Goal: Task Accomplishment & Management: Manage account settings

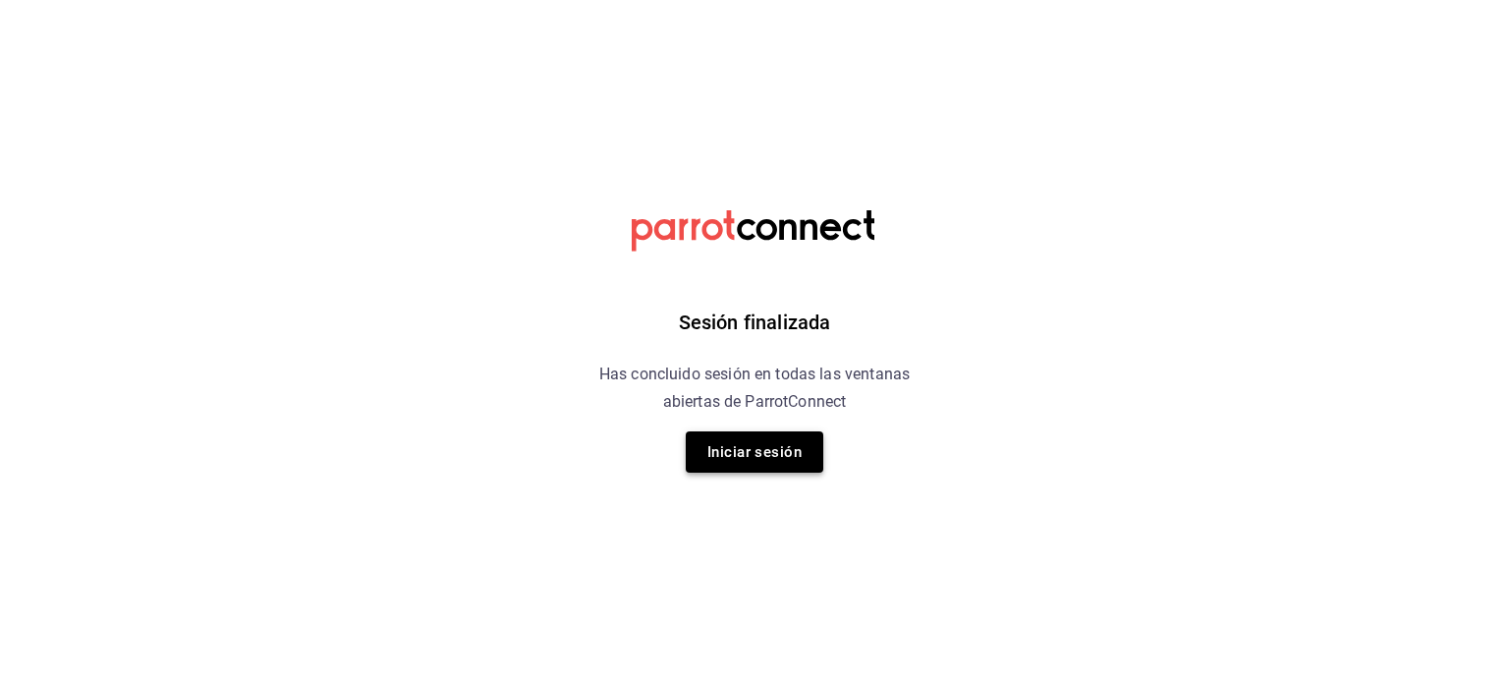
click at [775, 459] on button "Iniciar sesión" at bounding box center [755, 451] width 138 height 41
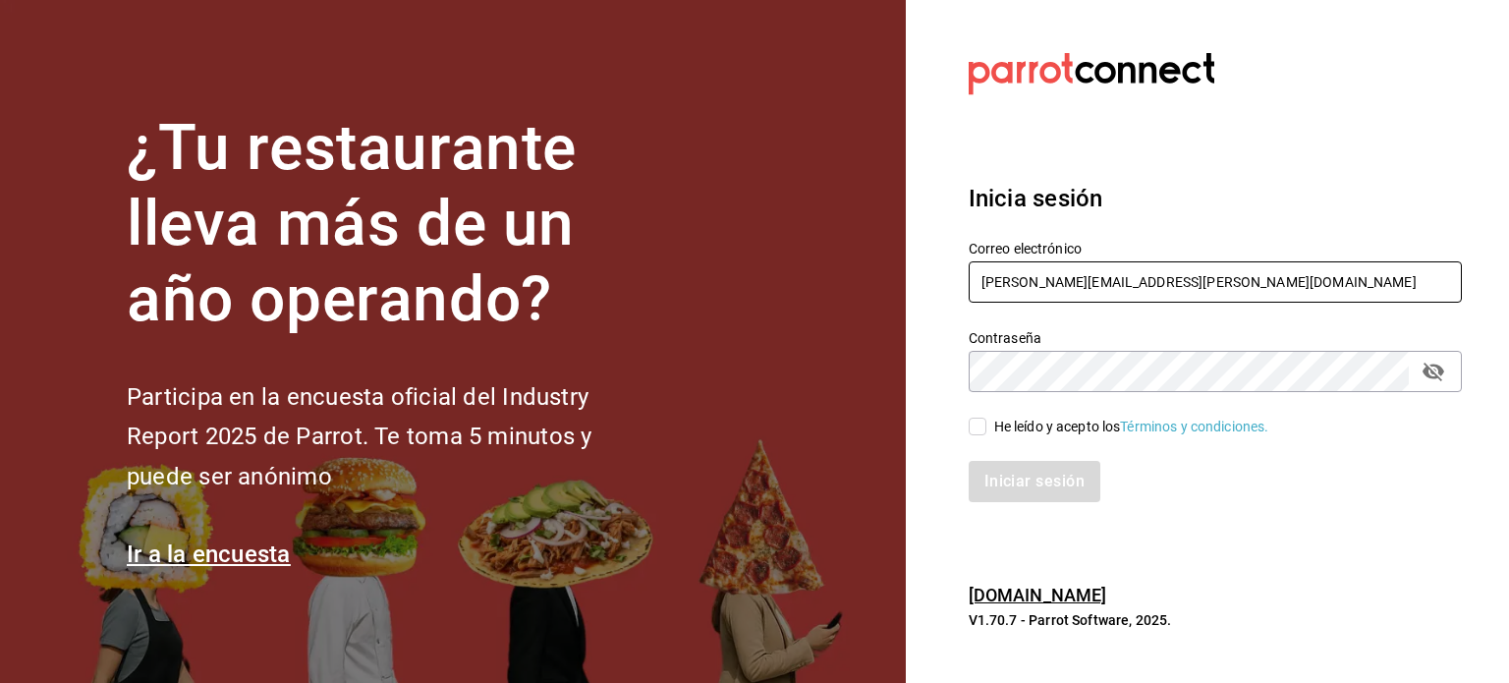
click at [1107, 270] on input "[PERSON_NAME][EMAIL_ADDRESS][PERSON_NAME][DOMAIN_NAME]" at bounding box center [1215, 281] width 493 height 41
paste input "[EMAIL_ADDRESS][PERSON_NAME][DOMAIN_NAME]"
type input "[EMAIL_ADDRESS][PERSON_NAME][DOMAIN_NAME]"
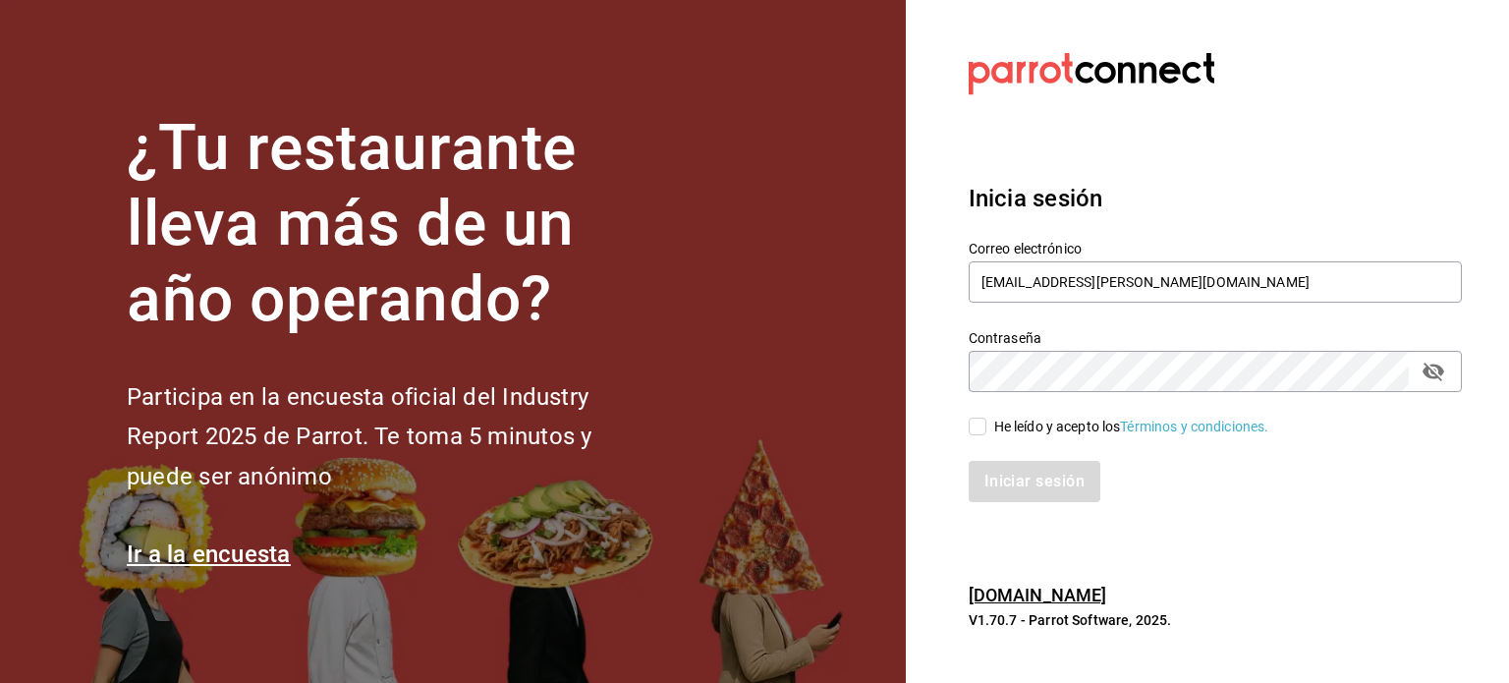
click at [1019, 424] on div "He leído y acepto los Términos y condiciones." at bounding box center [1131, 427] width 275 height 21
click at [986, 424] on input "He leído y acepto los Términos y condiciones." at bounding box center [978, 426] width 18 height 18
checkbox input "true"
click at [1002, 478] on button "Iniciar sesión" at bounding box center [1036, 481] width 134 height 41
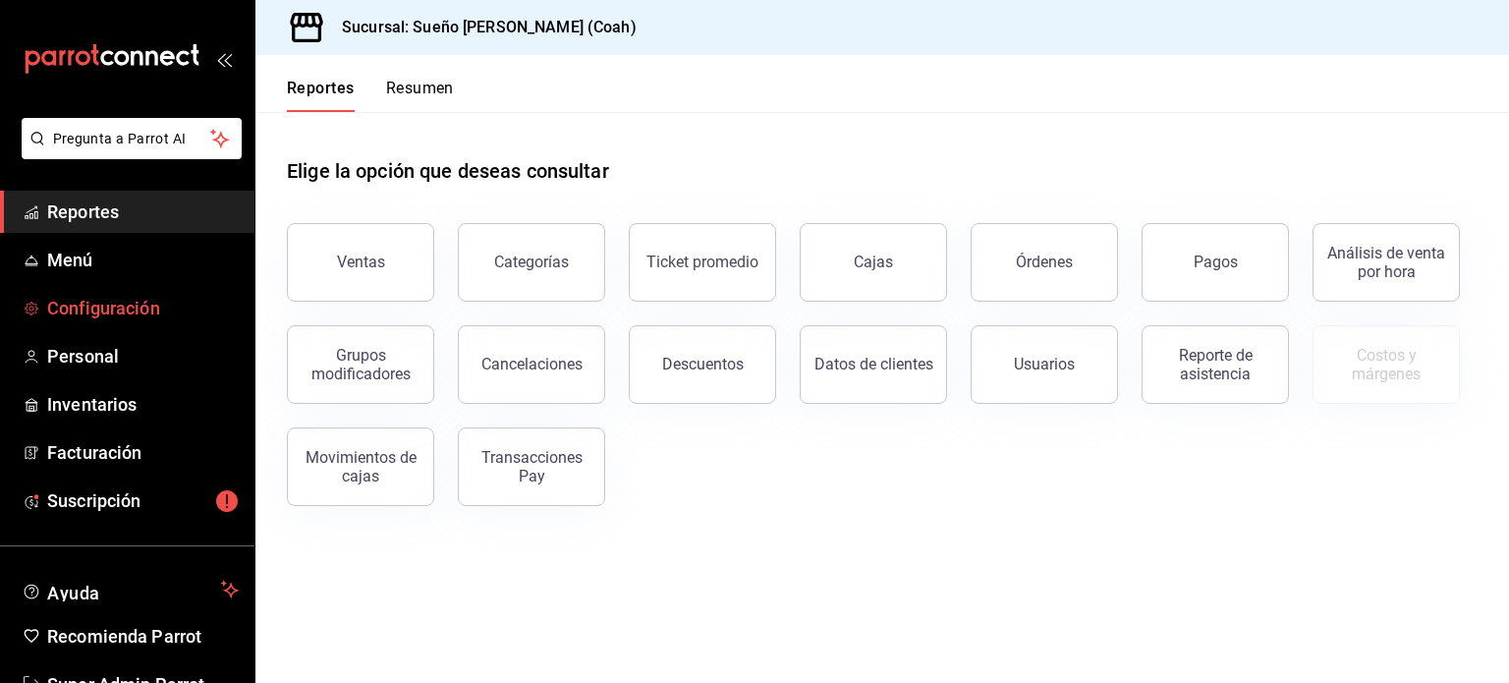
click at [108, 305] on span "Configuración" at bounding box center [143, 308] width 192 height 27
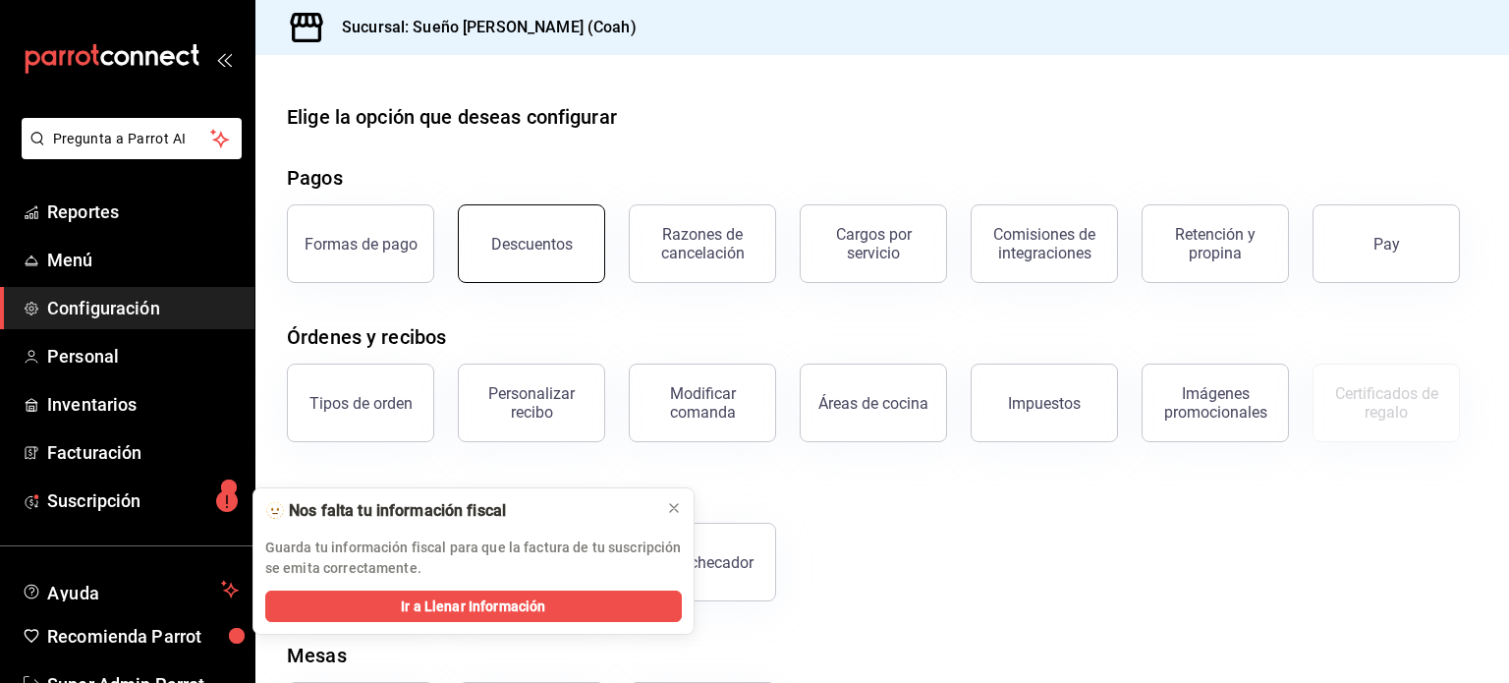
click at [534, 262] on button "Descuentos" at bounding box center [531, 243] width 147 height 79
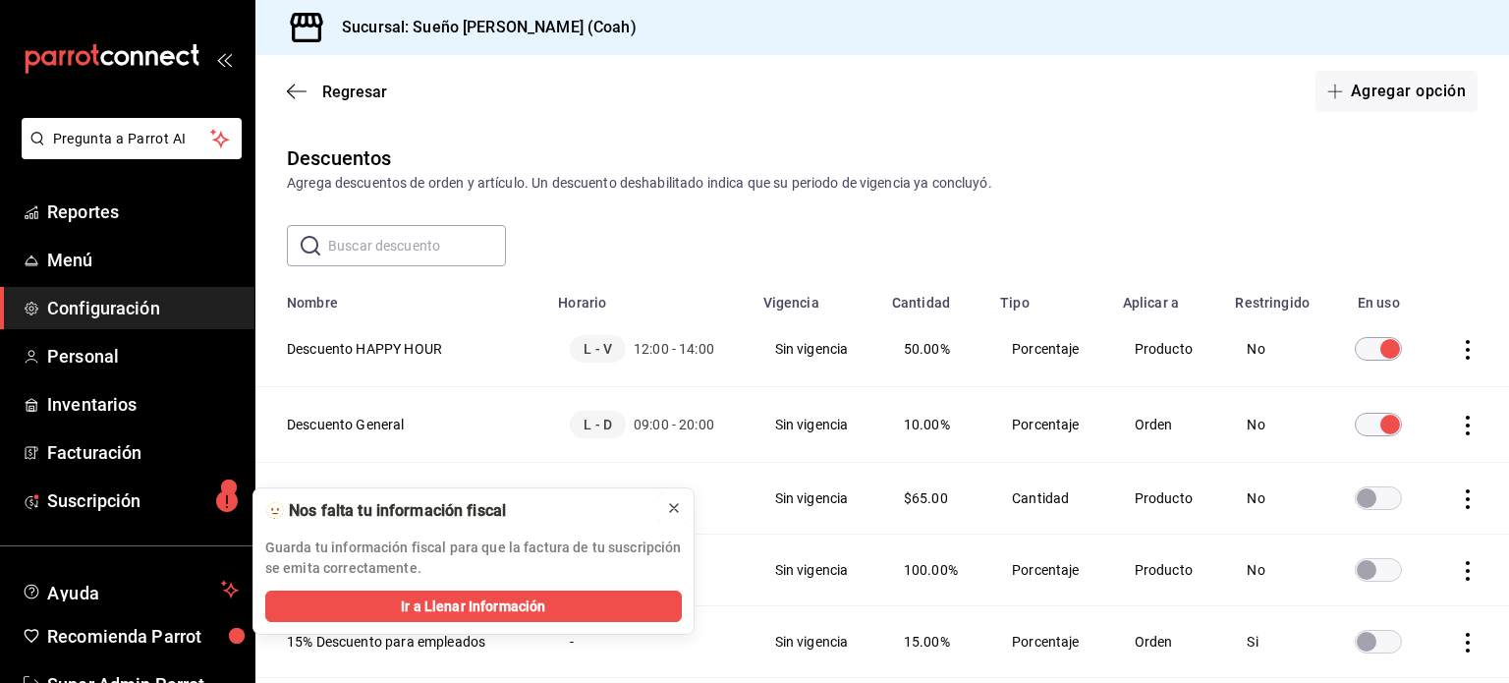
click at [671, 518] on button at bounding box center [673, 507] width 31 height 31
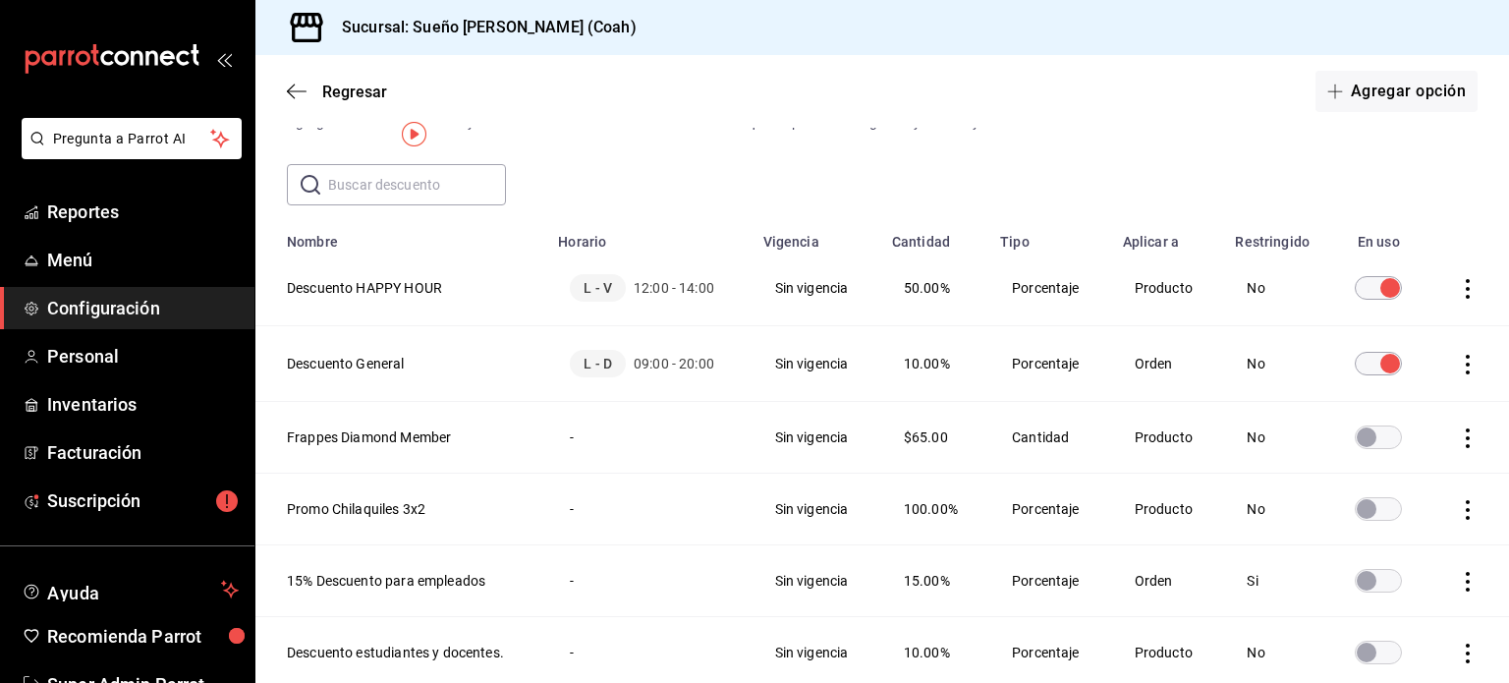
scroll to position [23, 0]
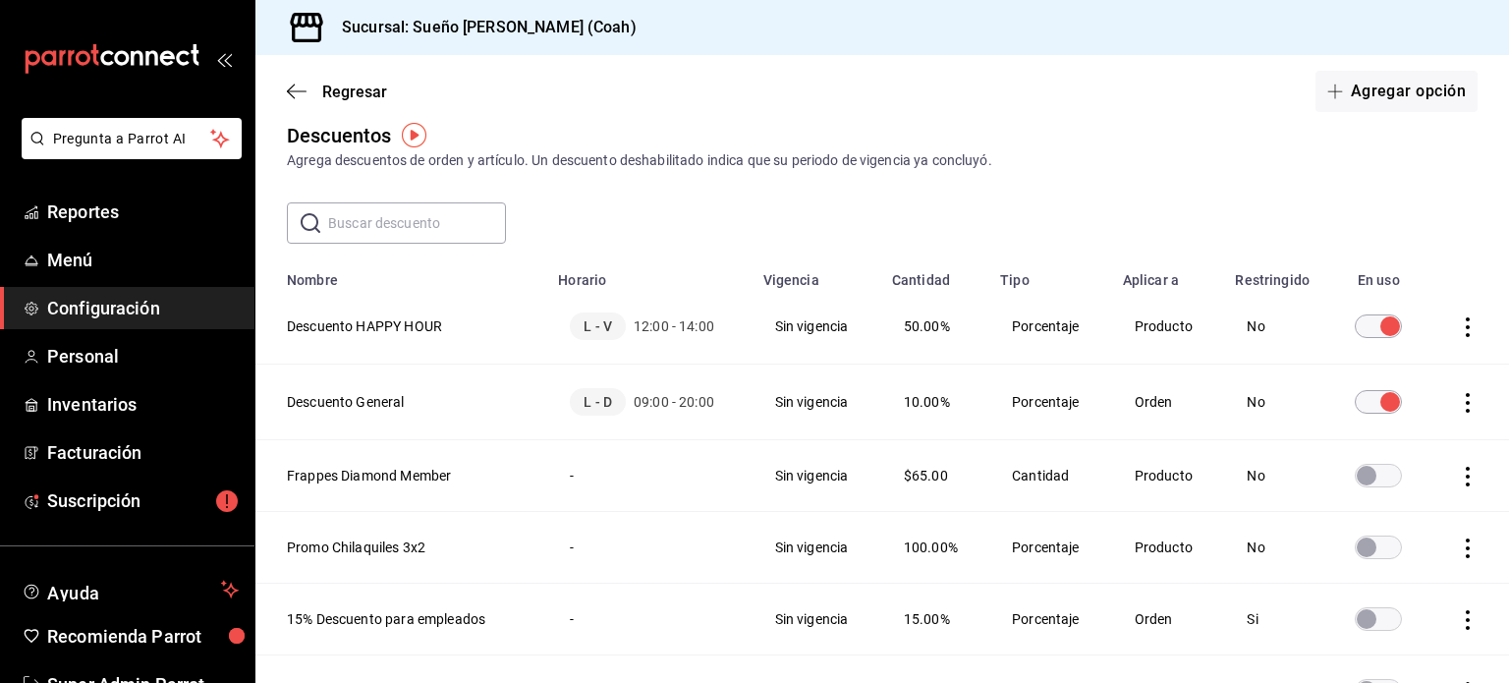
click at [1458, 328] on icon "actions" at bounding box center [1468, 327] width 20 height 20
click at [1305, 137] on div at bounding box center [754, 341] width 1509 height 683
drag, startPoint x: 766, startPoint y: 347, endPoint x: 353, endPoint y: 327, distance: 414.0
click at [353, 327] on tr "Descuento HAPPY HOUR L - V 12:00 - 14:00 Sin vigencia 50.00% Porcentaje Product…" at bounding box center [881, 327] width 1253 height 76
click at [353, 327] on th "Descuento HAPPY HOUR" at bounding box center [400, 327] width 291 height 76
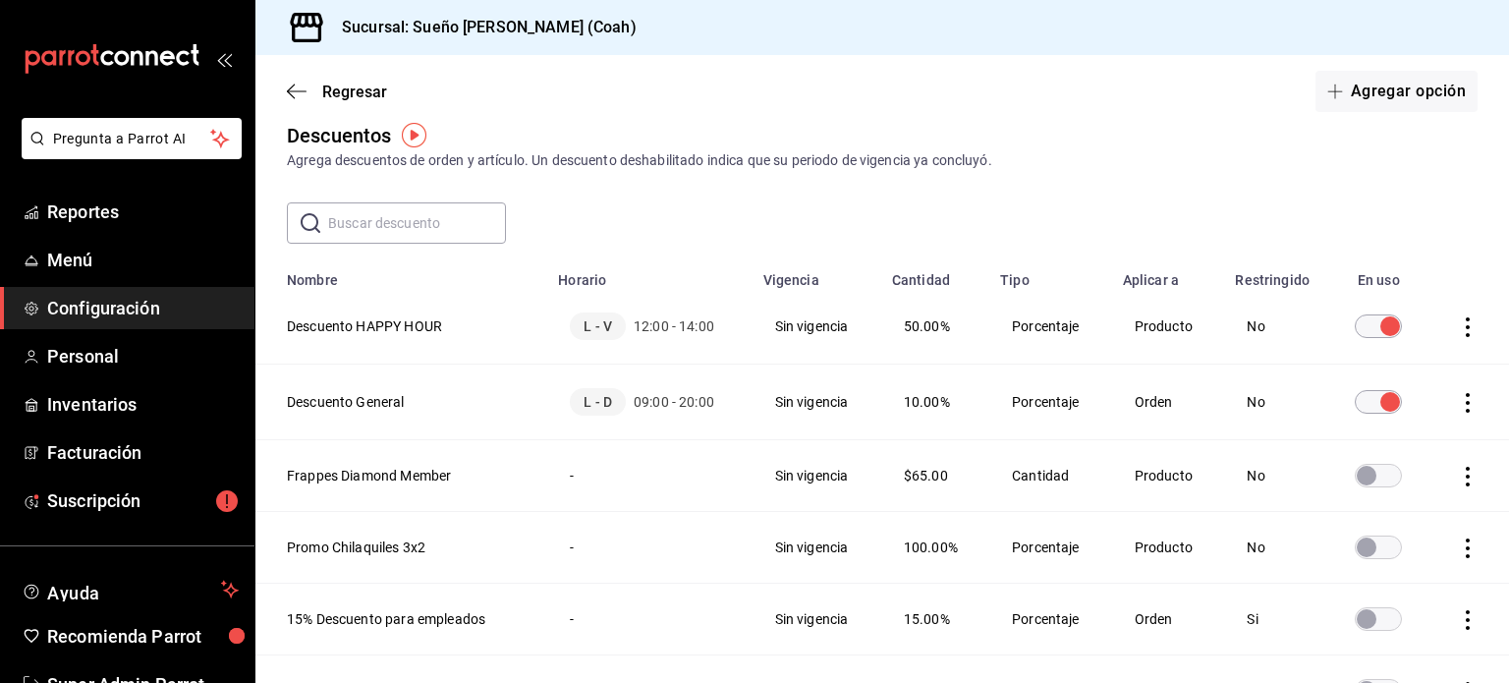
click at [352, 336] on th "Descuento HAPPY HOUR" at bounding box center [400, 327] width 291 height 76
click at [342, 326] on th "Descuento HAPPY HOUR" at bounding box center [400, 327] width 291 height 76
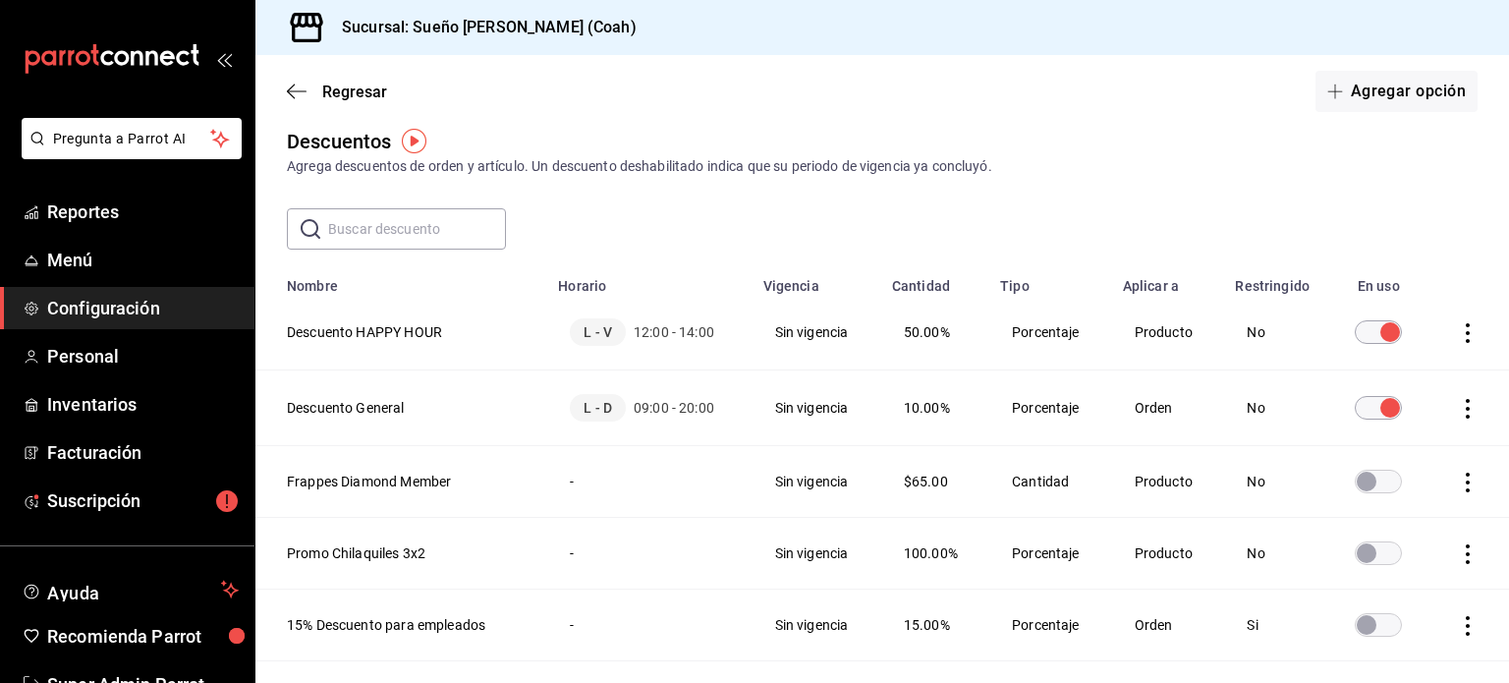
scroll to position [0, 0]
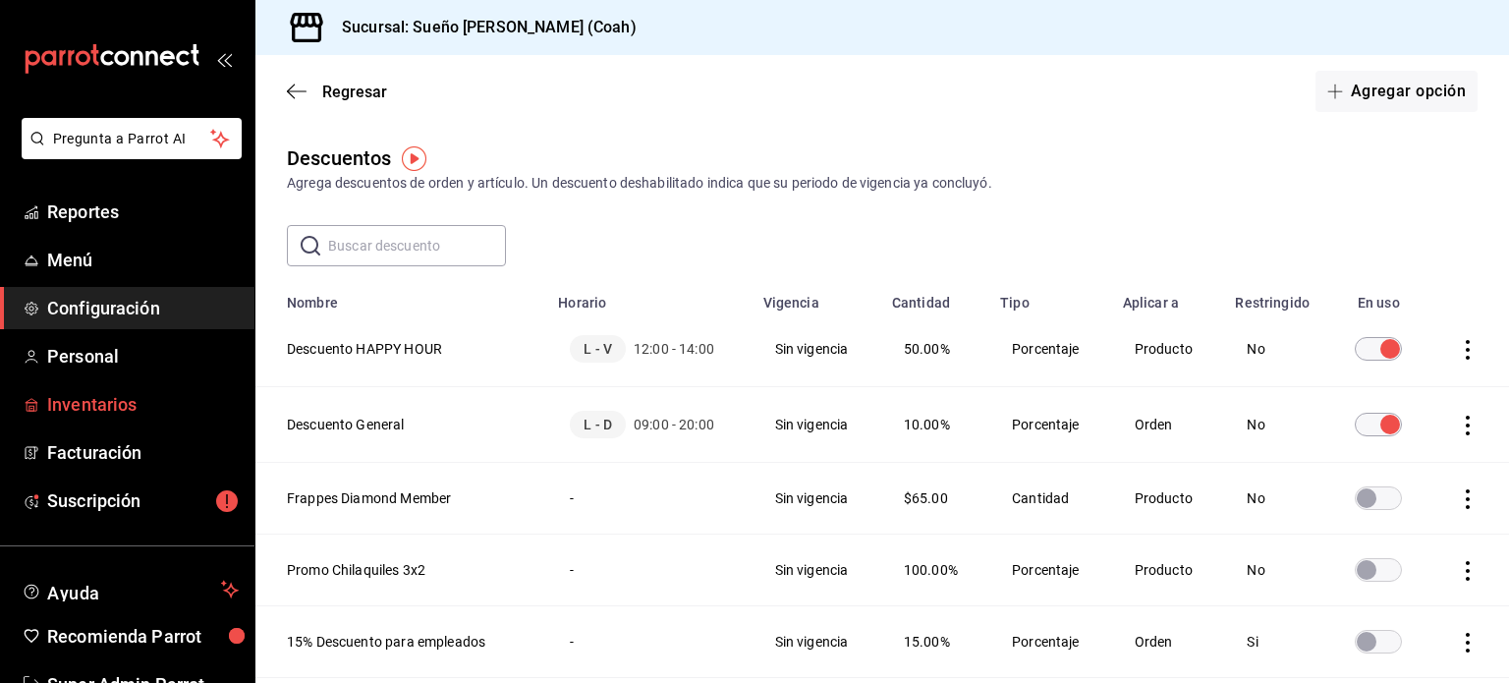
click at [0, 410] on link "Inventarios" at bounding box center [127, 404] width 254 height 42
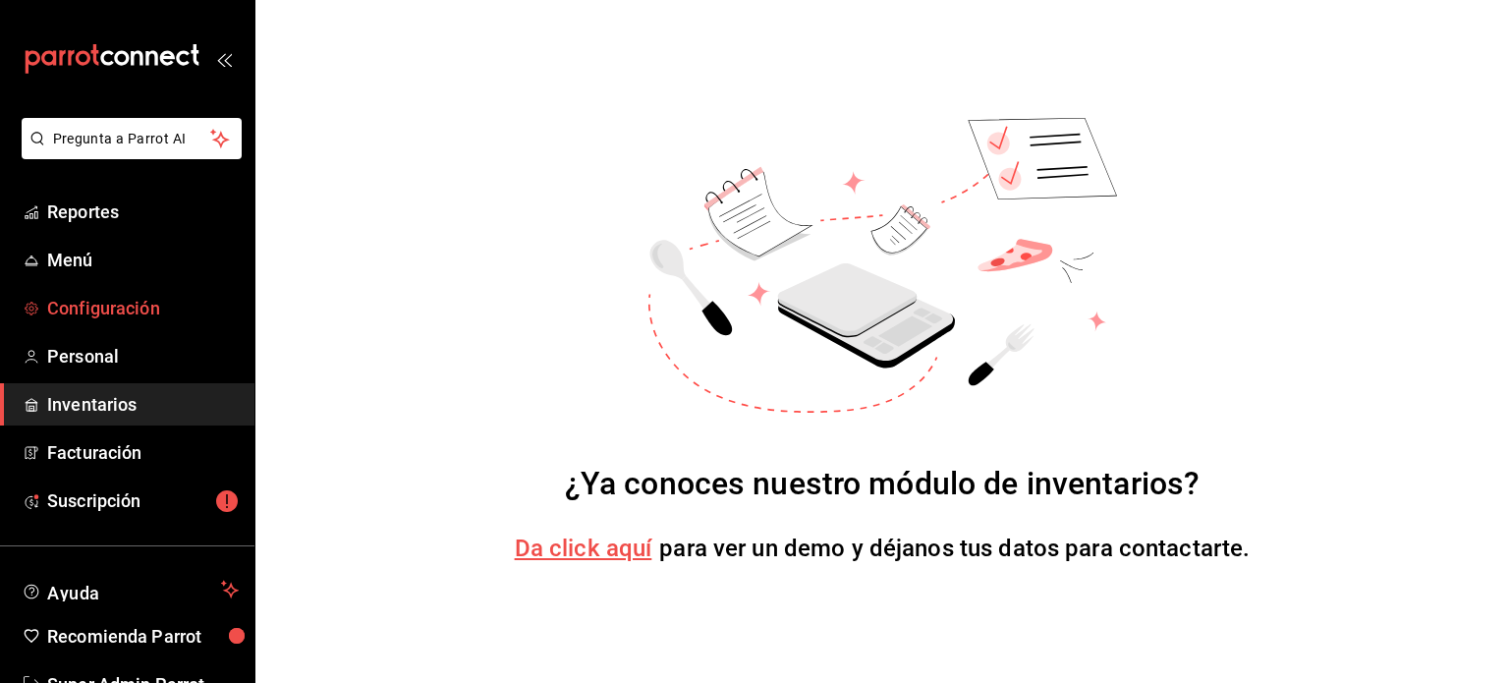
click at [114, 313] on span "Configuración" at bounding box center [143, 308] width 192 height 27
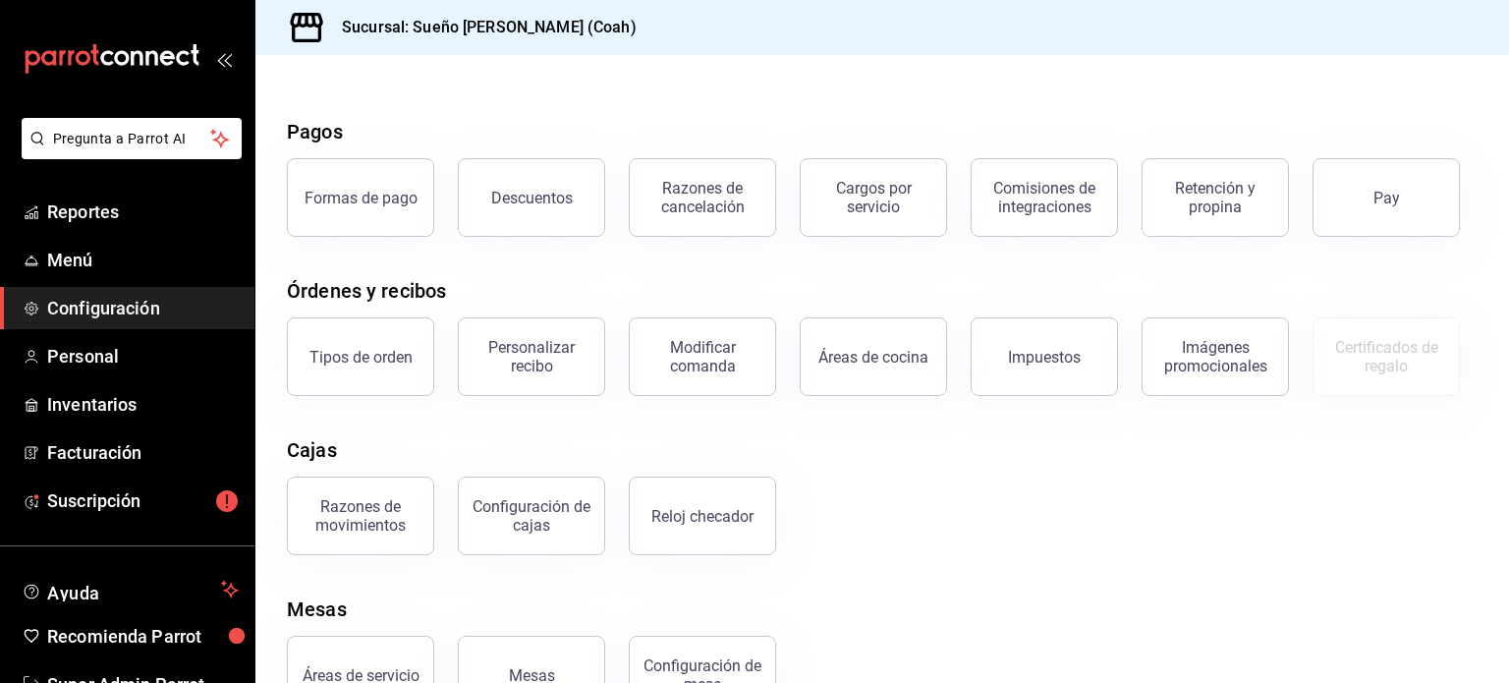
scroll to position [38, 0]
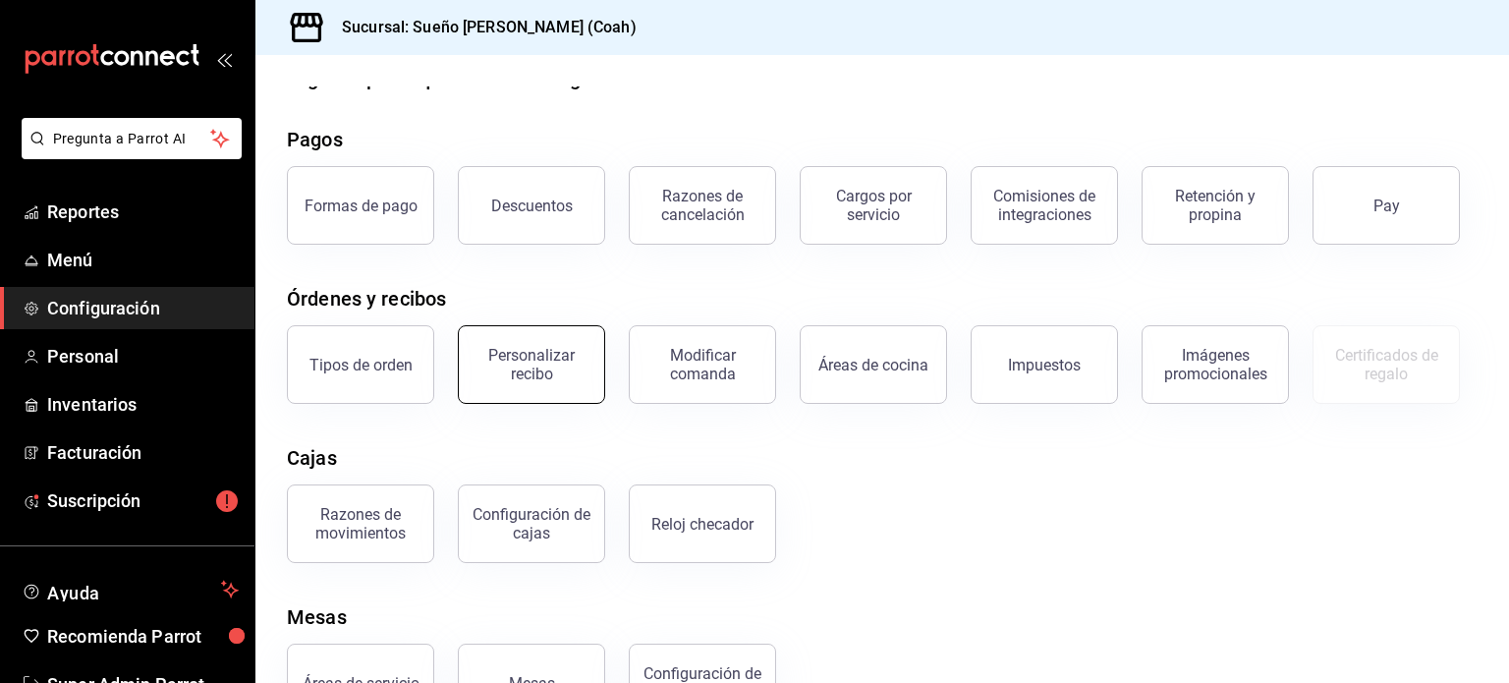
click at [507, 363] on div "Personalizar recibo" at bounding box center [532, 364] width 122 height 37
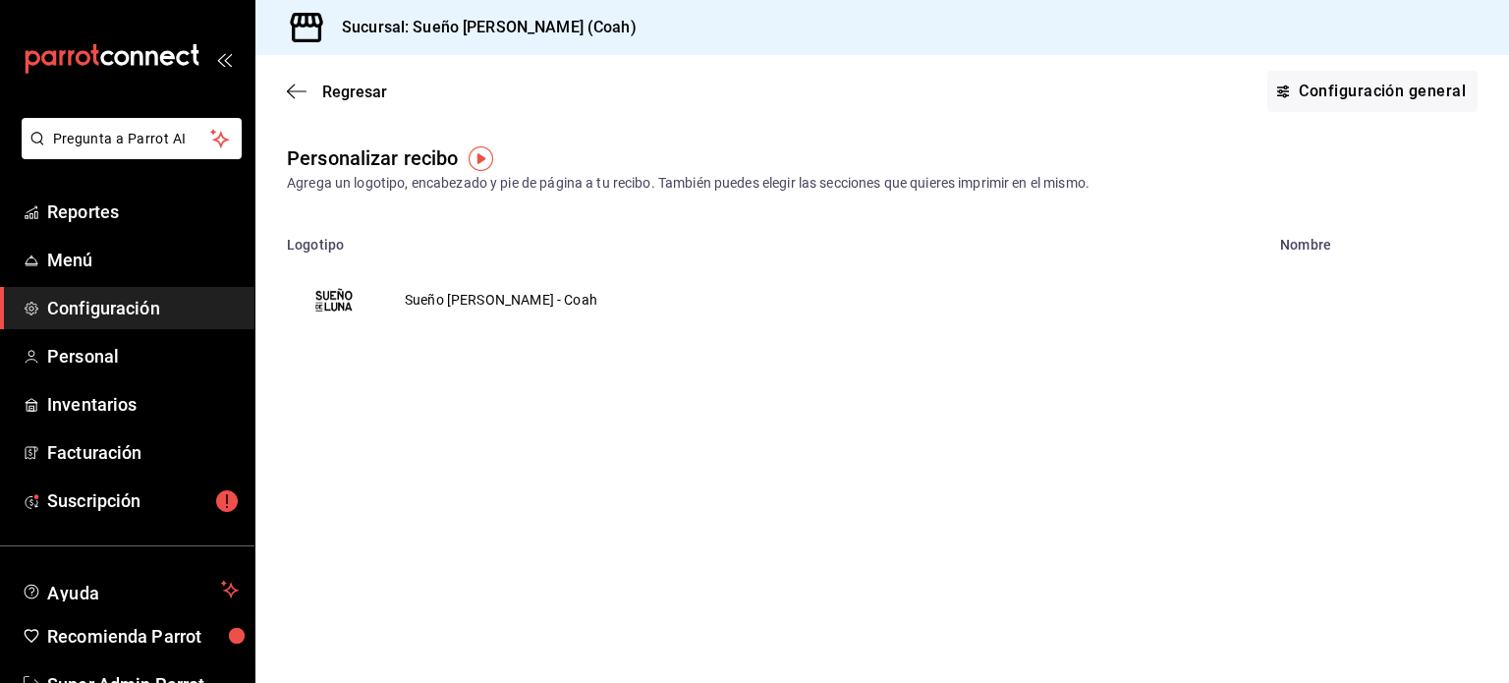
click at [446, 308] on td "Sueño de luna - Coah" at bounding box center [501, 299] width 240 height 94
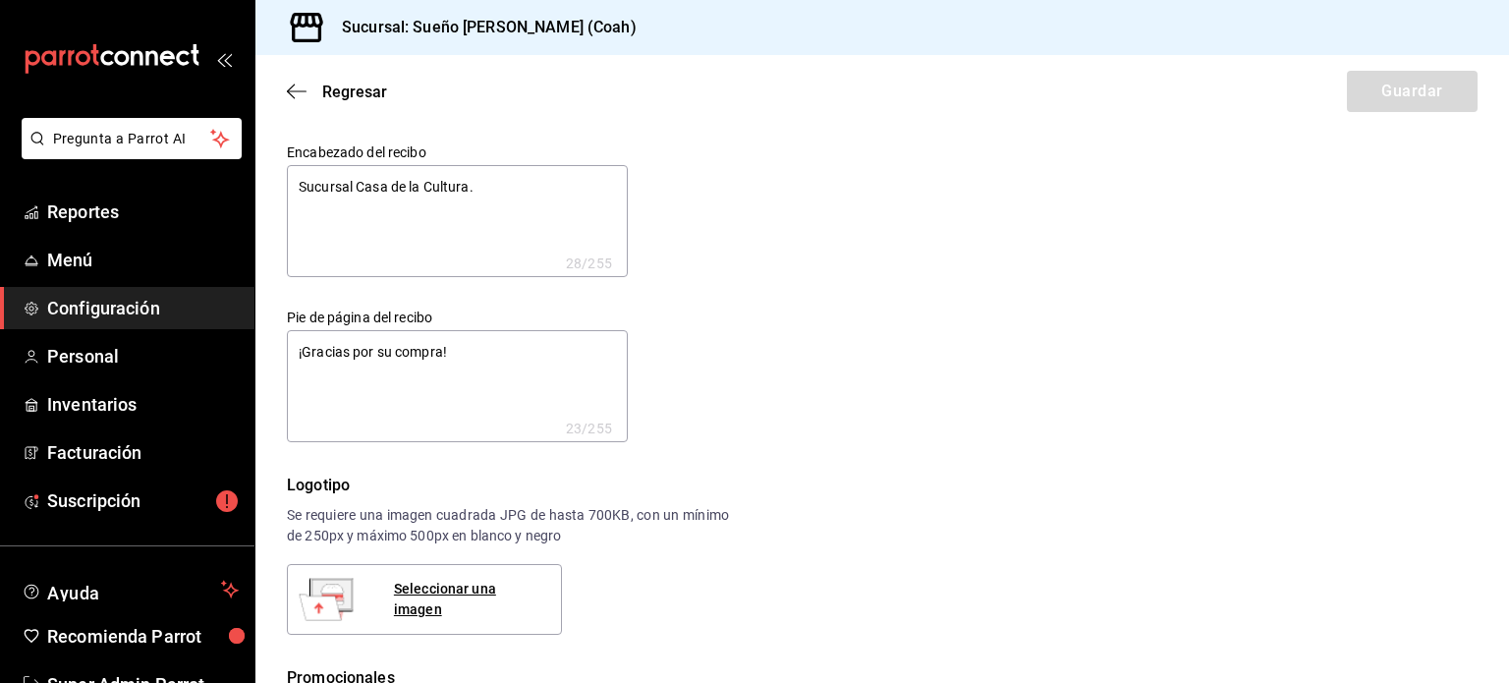
type textarea "x"
click at [446, 308] on div "Pie de página del recibo ¡Gracias por su compra! x 23 /255 Pie de página del re…" at bounding box center [457, 375] width 341 height 134
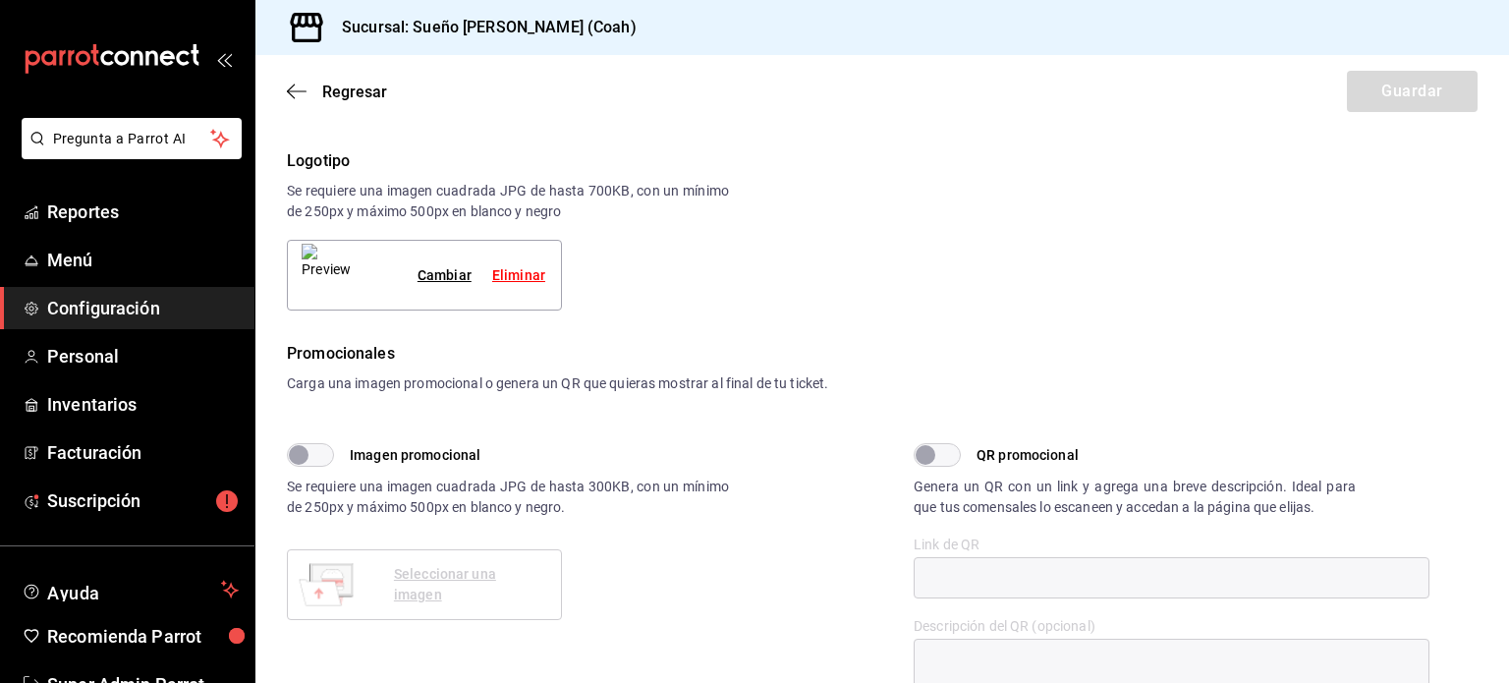
scroll to position [322, 0]
click at [326, 260] on img at bounding box center [326, 277] width 49 height 63
click at [326, 291] on img at bounding box center [326, 277] width 49 height 63
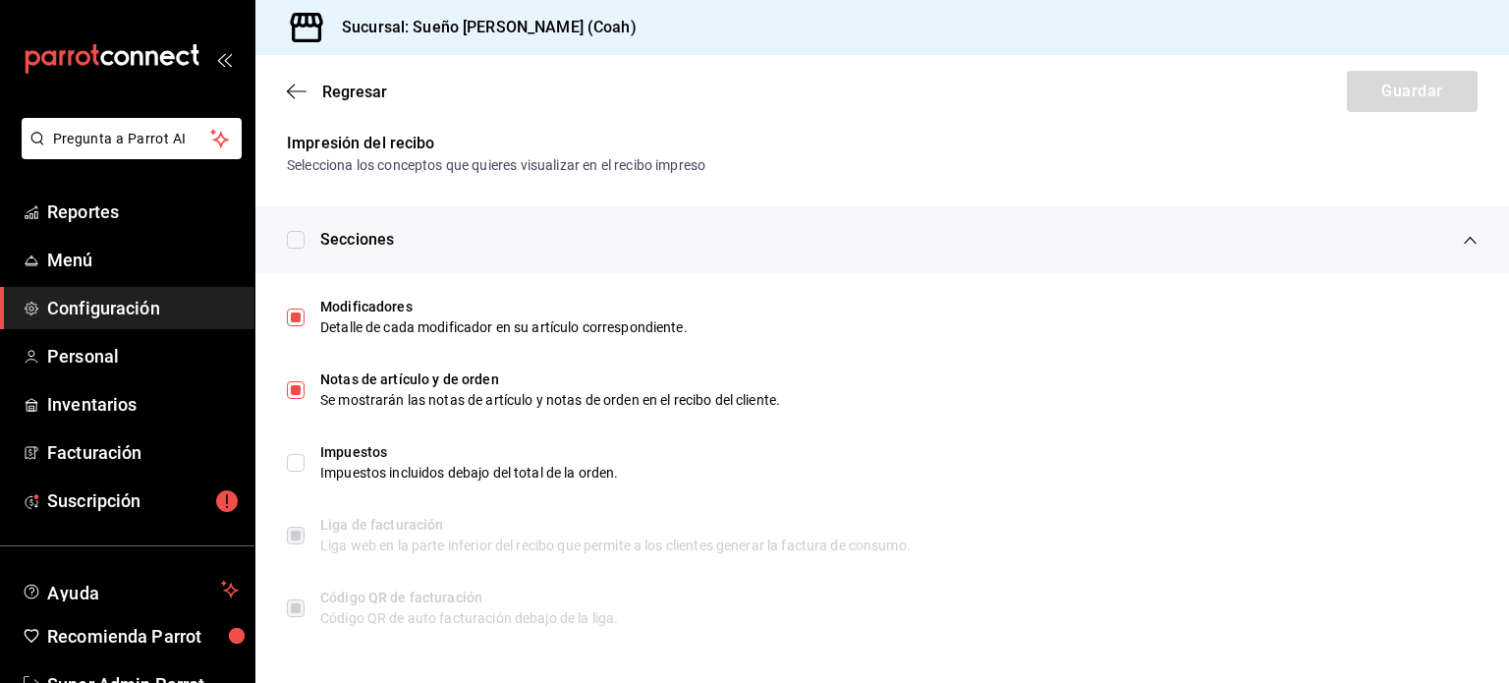
scroll to position [927, 0]
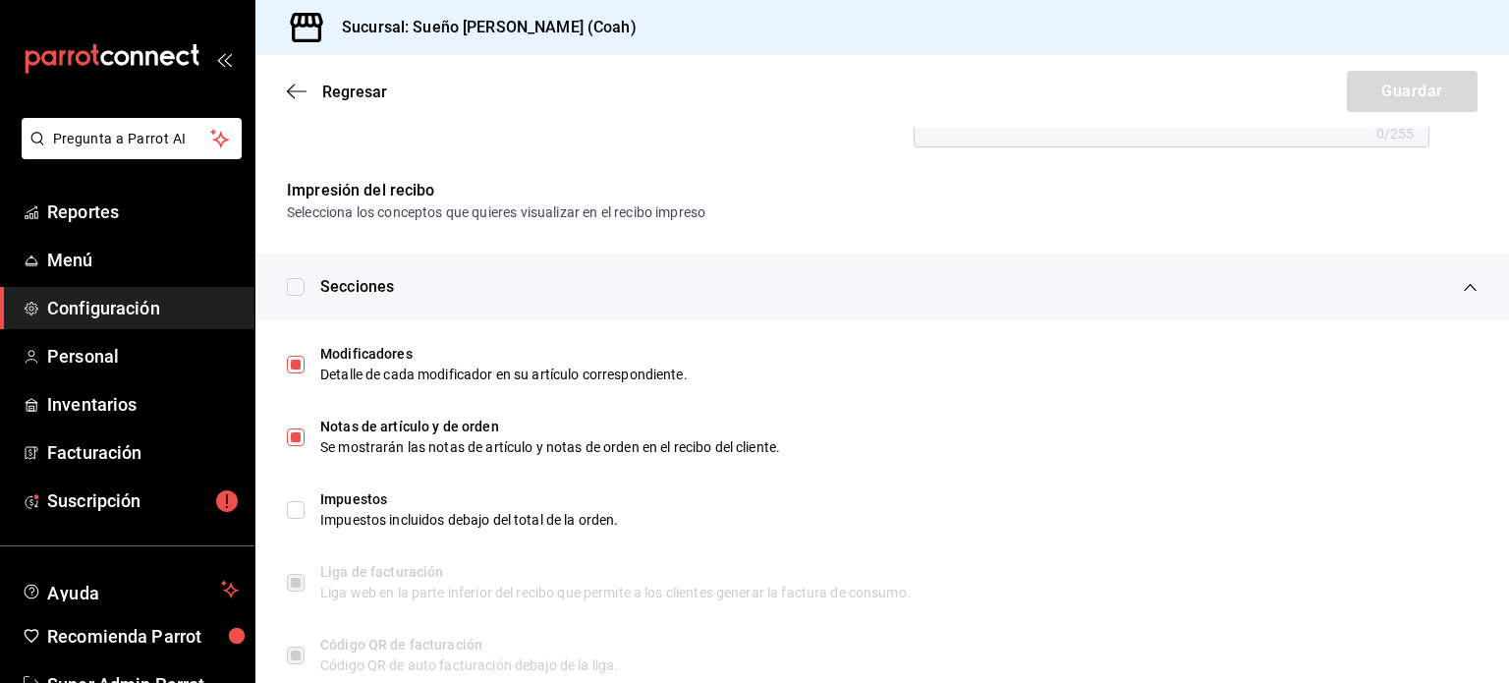
click at [298, 282] on div "Secciones" at bounding box center [881, 286] width 1253 height 67
click at [298, 282] on input "checkbox" at bounding box center [296, 287] width 18 height 18
checkbox input "false"
type textarea "x"
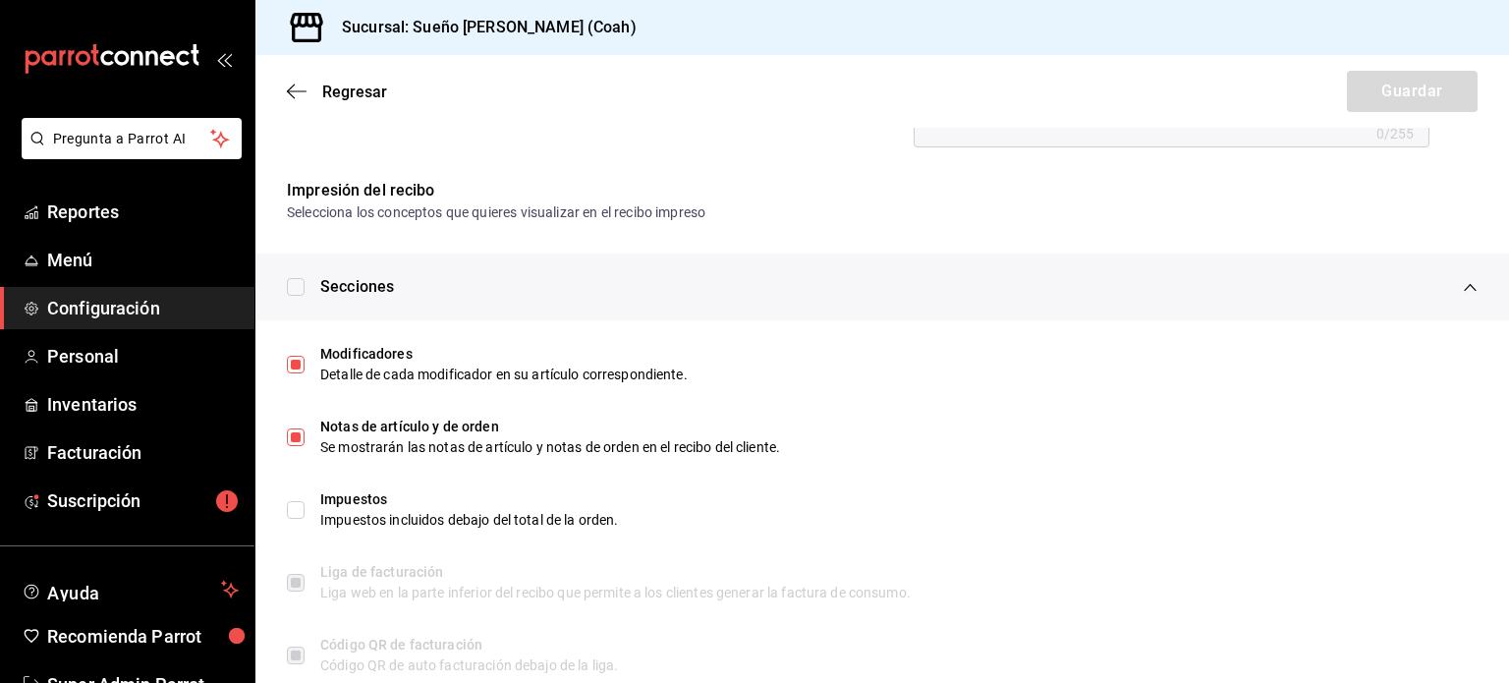
checkbox input "true"
click at [298, 282] on input "checkbox" at bounding box center [296, 287] width 18 height 18
checkbox input "false"
type textarea "x"
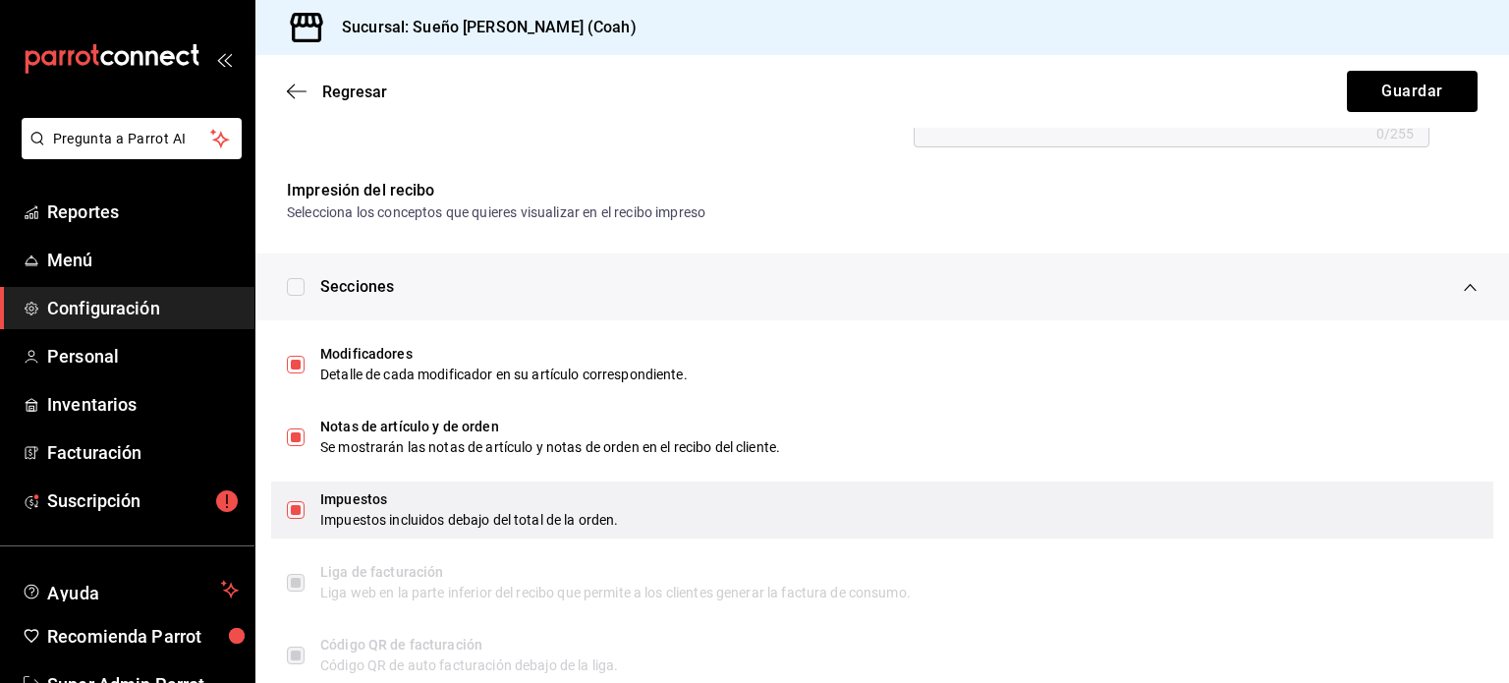
click at [296, 504] on input "checkbox" at bounding box center [296, 510] width 18 height 18
checkbox input "false"
type textarea "x"
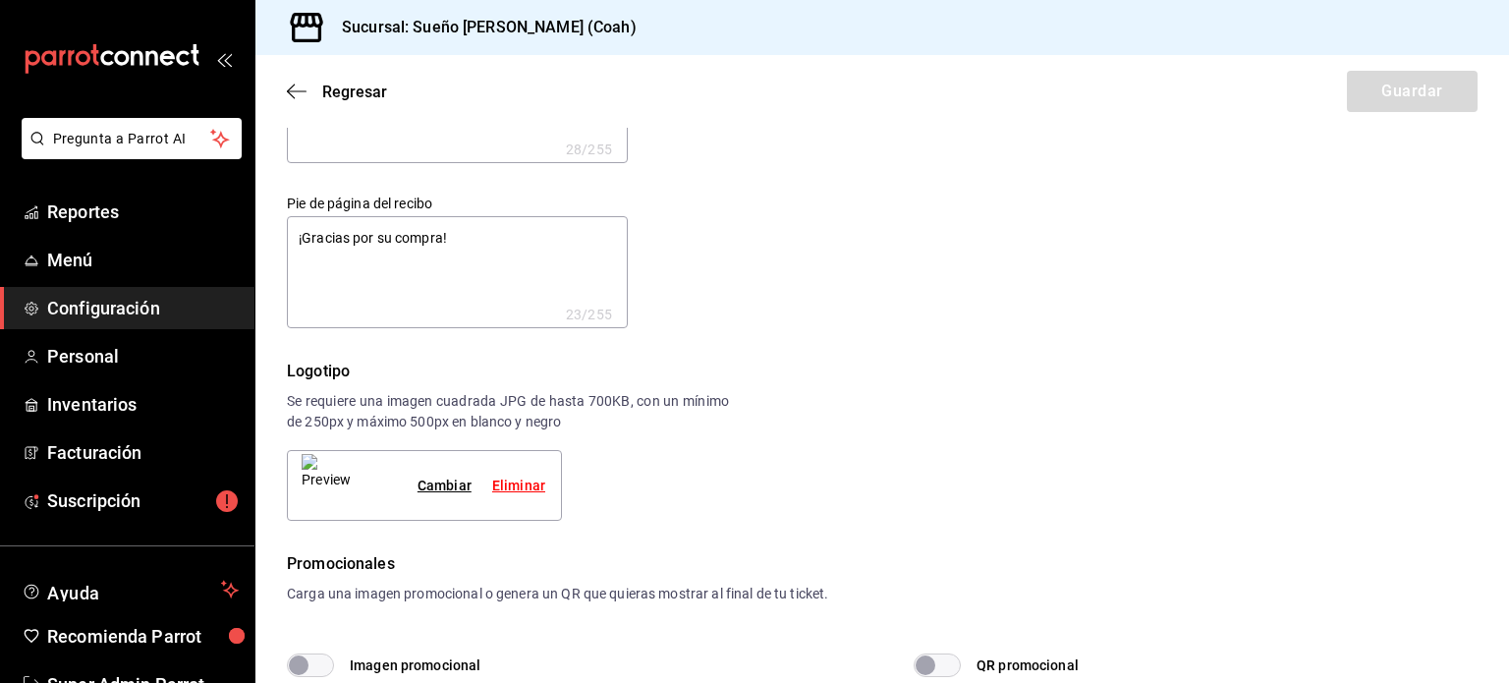
scroll to position [114, 0]
click at [332, 481] on img at bounding box center [326, 485] width 49 height 63
